Goal: Task Accomplishment & Management: Manage account settings

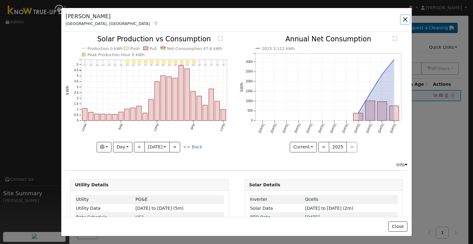
click at [406, 20] on button "button" at bounding box center [405, 19] width 9 height 9
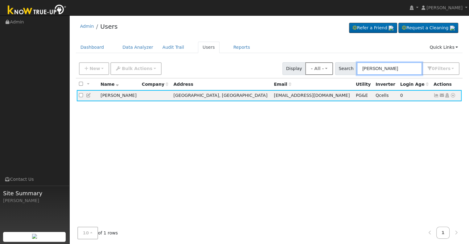
drag, startPoint x: 406, startPoint y: 66, endPoint x: 337, endPoint y: 68, distance: 69.7
click at [337, 68] on div "New Add User Quick Add Quick Connect Quick Convert Lead Bulk Actions Send Email…" at bounding box center [269, 67] width 383 height 15
paste input "[PERSON_NAME]"
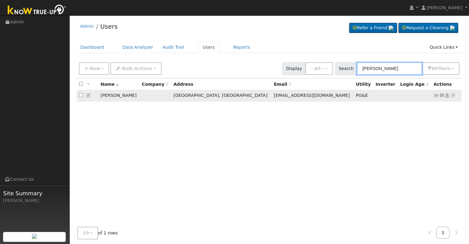
type input "[PERSON_NAME]"
click at [435, 97] on icon at bounding box center [436, 95] width 6 height 4
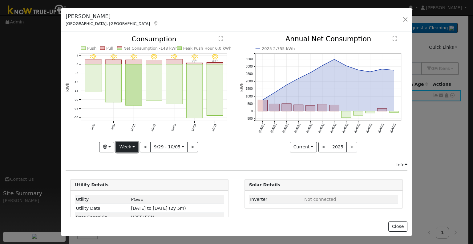
click at [131, 148] on button "Week" at bounding box center [127, 147] width 23 height 10
click at [127, 175] on link "Month" at bounding box center [137, 176] width 43 height 9
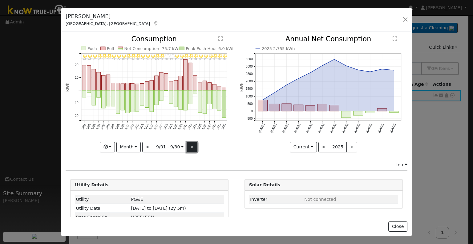
click at [191, 145] on button ">" at bounding box center [192, 147] width 11 height 10
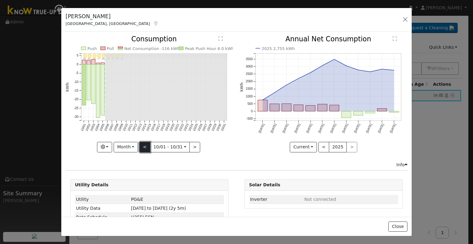
click at [144, 146] on button "<" at bounding box center [145, 147] width 11 height 10
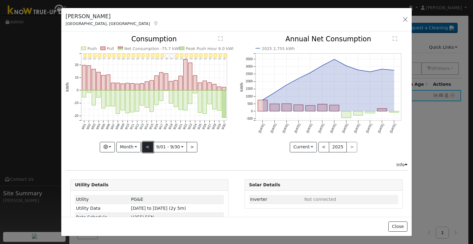
click at [144, 145] on button "<" at bounding box center [147, 147] width 11 height 10
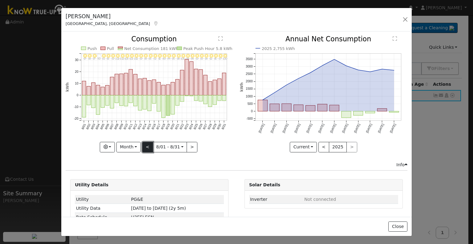
click at [144, 142] on button "<" at bounding box center [147, 147] width 11 height 10
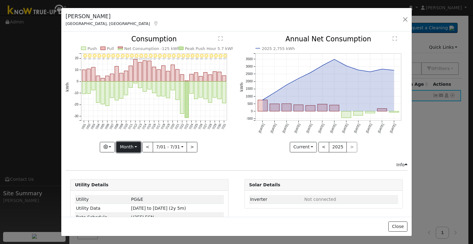
click at [131, 145] on button "Month" at bounding box center [129, 147] width 24 height 10
click at [126, 174] on link "Month" at bounding box center [138, 176] width 43 height 9
click at [148, 147] on button "<" at bounding box center [147, 147] width 11 height 10
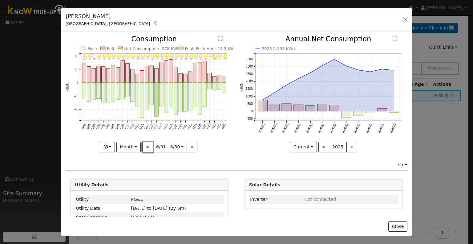
click at [148, 145] on button "<" at bounding box center [147, 147] width 11 height 10
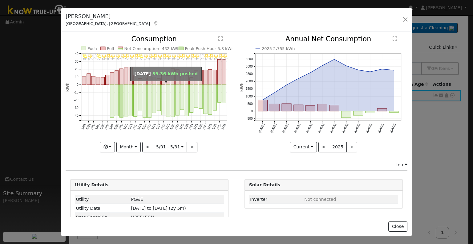
click at [163, 108] on rect "onclick=""" at bounding box center [164, 100] width 4 height 30
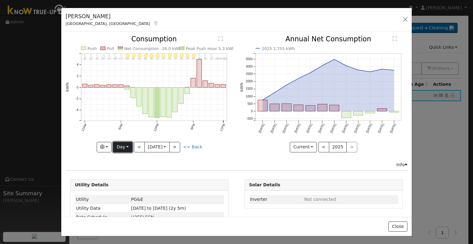
click at [127, 146] on button "Day" at bounding box center [122, 147] width 19 height 10
click at [122, 175] on link "Month" at bounding box center [134, 176] width 43 height 9
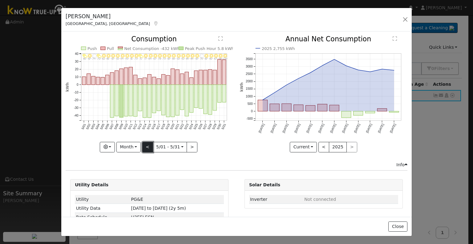
click at [148, 147] on button "<" at bounding box center [147, 147] width 11 height 10
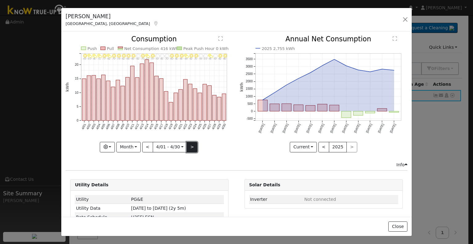
click at [188, 148] on button ">" at bounding box center [192, 147] width 11 height 10
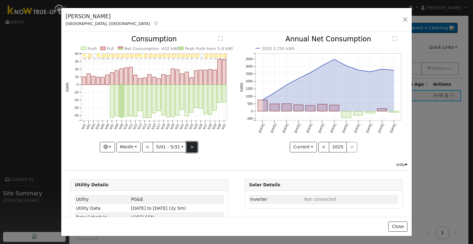
click at [187, 144] on button ">" at bounding box center [192, 147] width 11 height 10
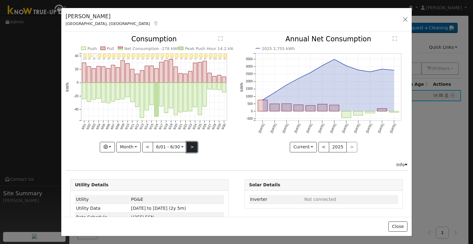
click at [187, 142] on button ">" at bounding box center [192, 147] width 11 height 10
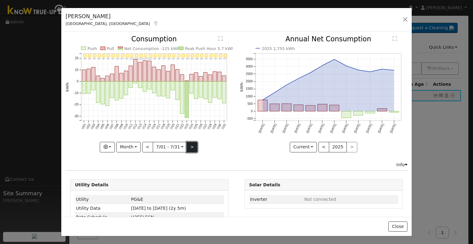
click at [187, 142] on button ">" at bounding box center [192, 147] width 11 height 10
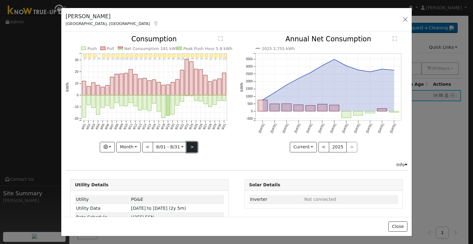
click at [190, 147] on button ">" at bounding box center [192, 147] width 11 height 10
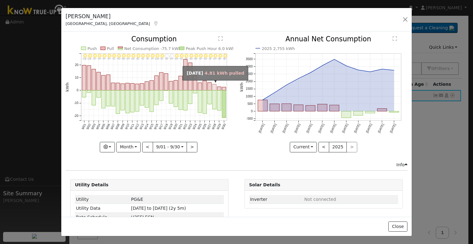
click at [213, 88] on rect "onclick=""" at bounding box center [215, 87] width 4 height 6
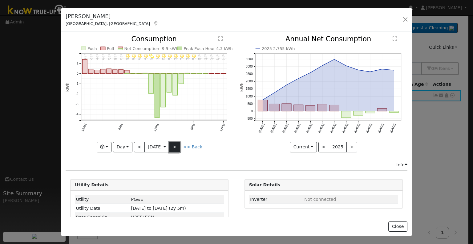
click at [178, 148] on button ">" at bounding box center [175, 147] width 11 height 10
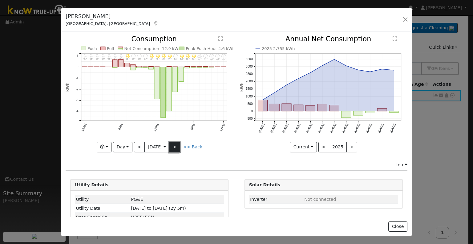
click at [177, 146] on button ">" at bounding box center [175, 147] width 11 height 10
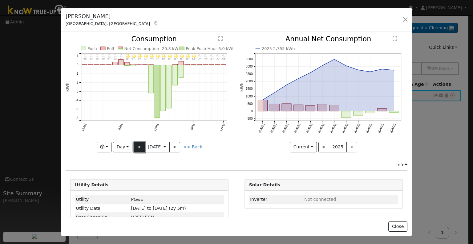
click at [137, 147] on button "<" at bounding box center [139, 147] width 11 height 10
click at [126, 144] on button "Day" at bounding box center [122, 147] width 19 height 10
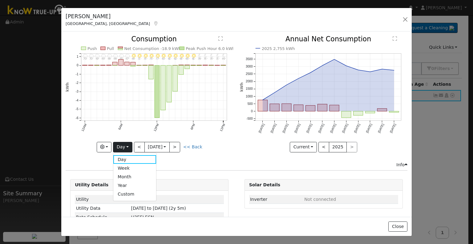
click at [127, 174] on link "Month" at bounding box center [134, 176] width 43 height 9
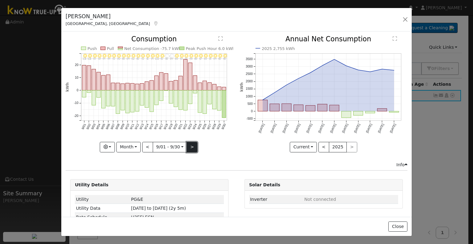
click at [189, 143] on button ">" at bounding box center [192, 147] width 11 height 10
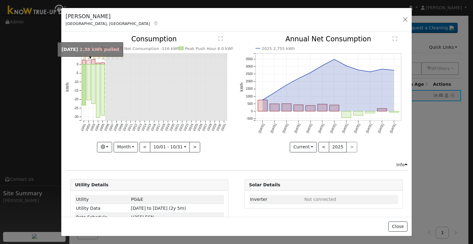
click at [88, 60] on rect "onclick=""" at bounding box center [89, 62] width 4 height 4
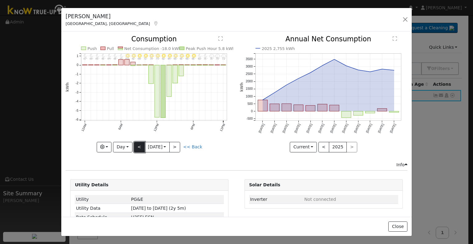
click at [140, 144] on button "<" at bounding box center [139, 147] width 11 height 10
click at [120, 145] on button "Day" at bounding box center [122, 147] width 19 height 10
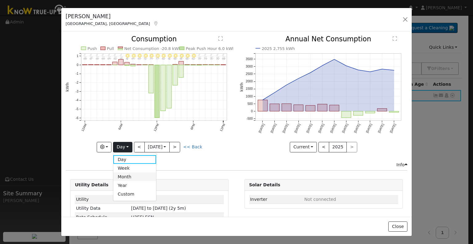
click at [122, 174] on link "Month" at bounding box center [134, 176] width 43 height 9
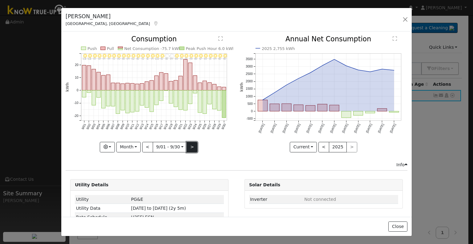
click at [191, 144] on button ">" at bounding box center [192, 147] width 11 height 10
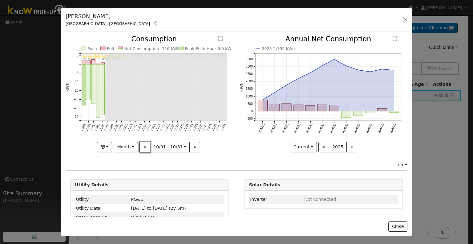
click at [143, 143] on button "<" at bounding box center [145, 147] width 11 height 10
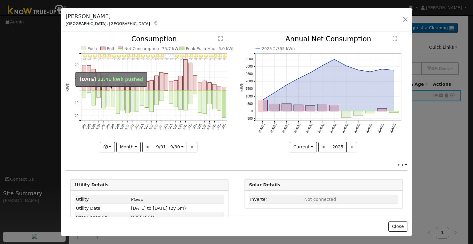
click at [108, 96] on rect "onclick=""" at bounding box center [108, 98] width 4 height 16
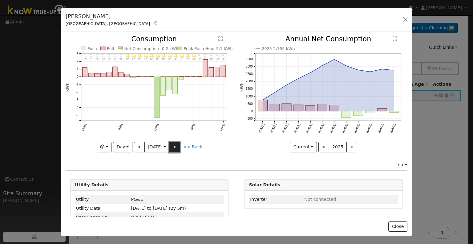
click at [173, 146] on button ">" at bounding box center [175, 147] width 11 height 10
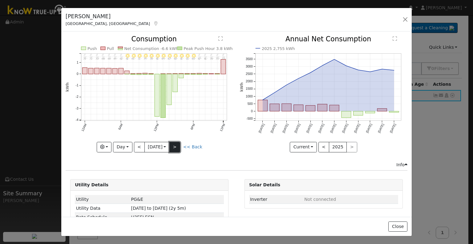
click at [173, 146] on button ">" at bounding box center [175, 147] width 11 height 10
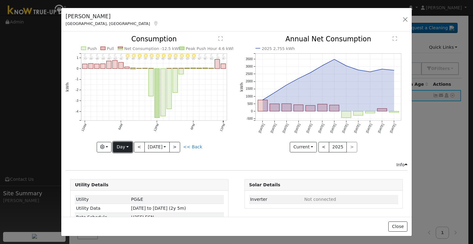
click at [120, 147] on button "Day" at bounding box center [122, 147] width 19 height 10
click at [121, 174] on link "Month" at bounding box center [134, 176] width 43 height 9
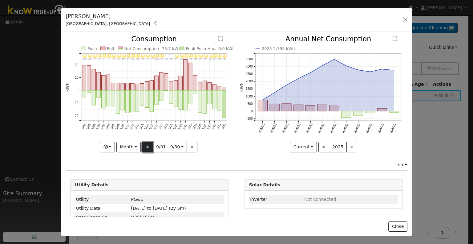
click at [148, 145] on button "<" at bounding box center [147, 147] width 11 height 10
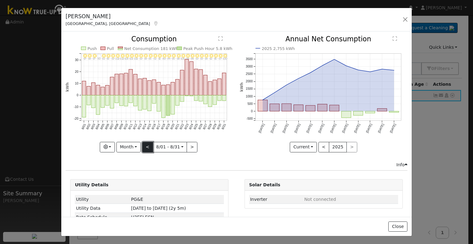
click at [148, 145] on button "<" at bounding box center [147, 147] width 11 height 10
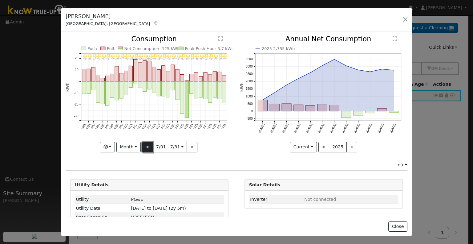
click at [148, 145] on button "<" at bounding box center [147, 147] width 11 height 10
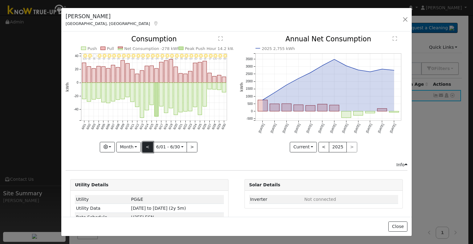
click at [148, 145] on button "<" at bounding box center [147, 147] width 11 height 10
type input "[DATE]"
